Goal: Information Seeking & Learning: Learn about a topic

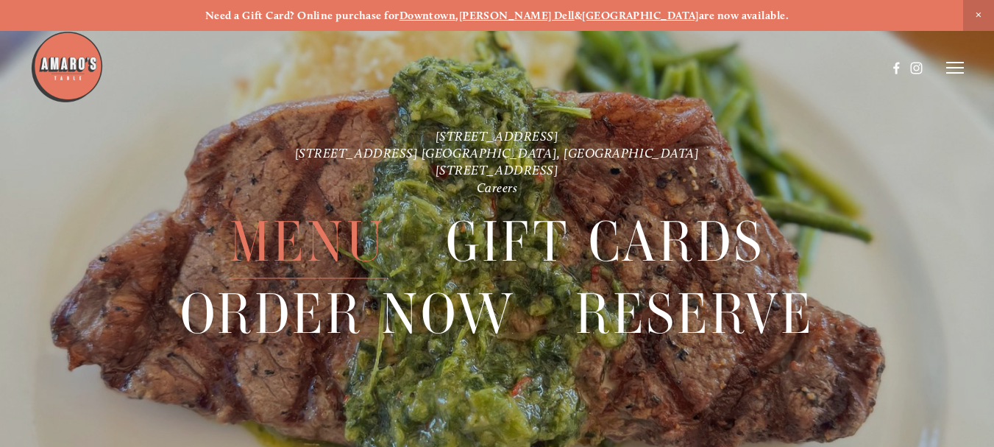
click at [305, 230] on span "Menu" at bounding box center [308, 242] width 156 height 72
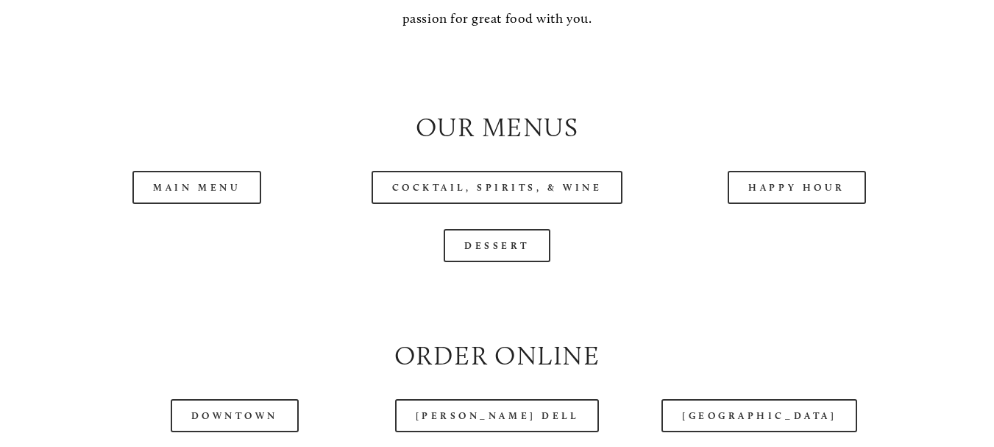
scroll to position [1398, 0]
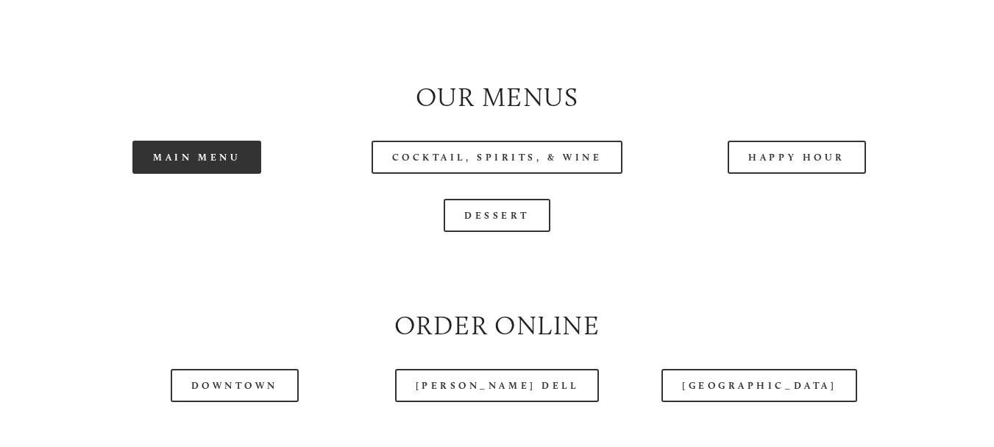
click at [188, 164] on link "Main Menu" at bounding box center [196, 157] width 129 height 33
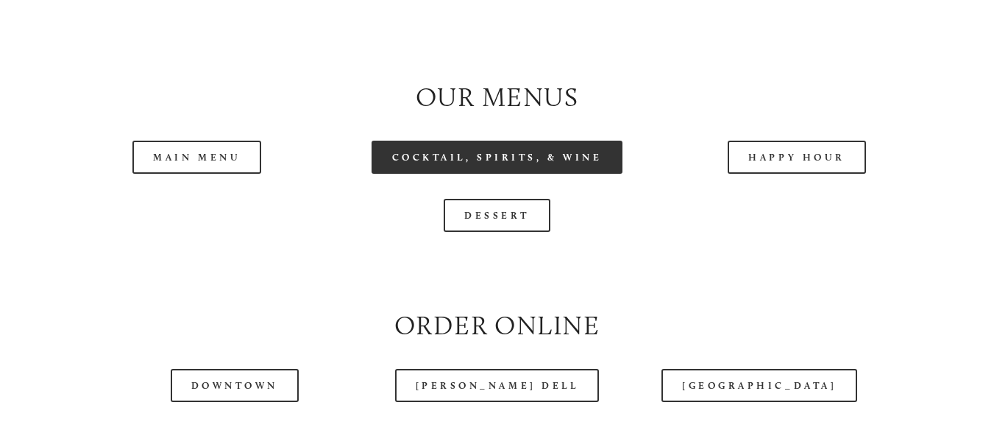
click at [483, 163] on link "Cocktail, Spirits, & Wine" at bounding box center [498, 157] width 252 height 33
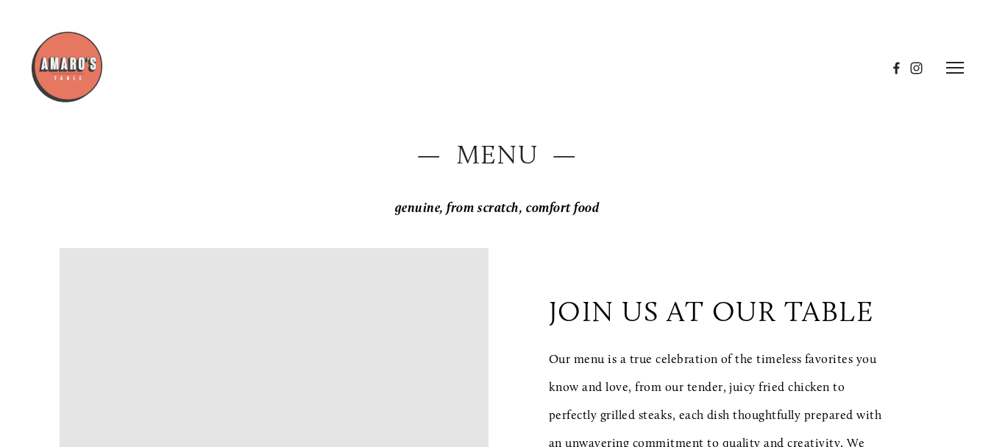
scroll to position [0, 0]
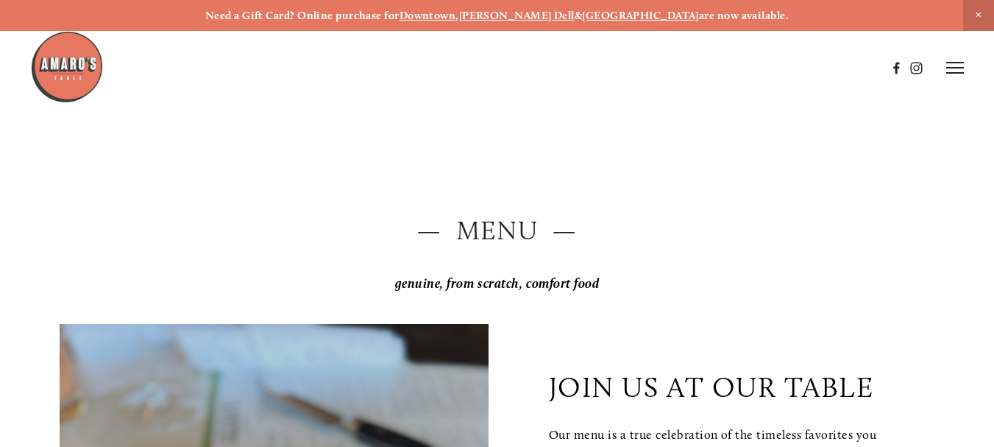
click at [272, 120] on header "Menu Order Now Visit Gallery 0" at bounding box center [497, 67] width 935 height 135
